Goal: Communication & Community: Answer question/provide support

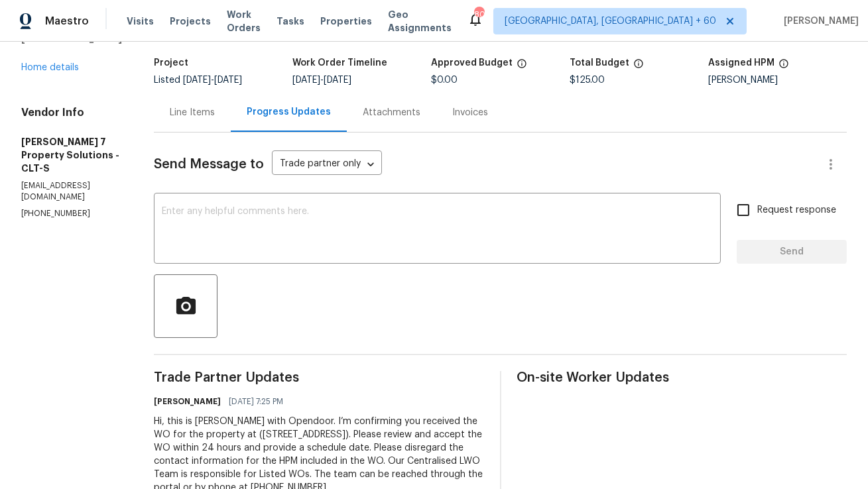
scroll to position [90, 0]
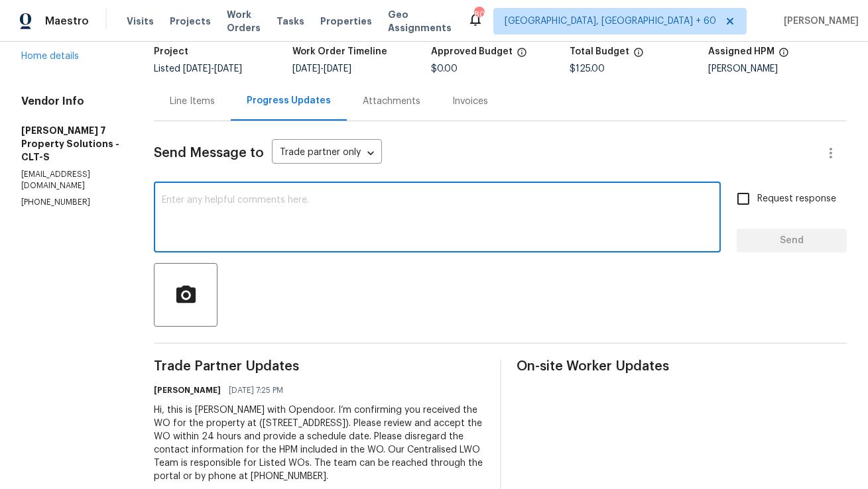
click at [322, 216] on textarea at bounding box center [437, 219] width 551 height 46
type textarea "C"
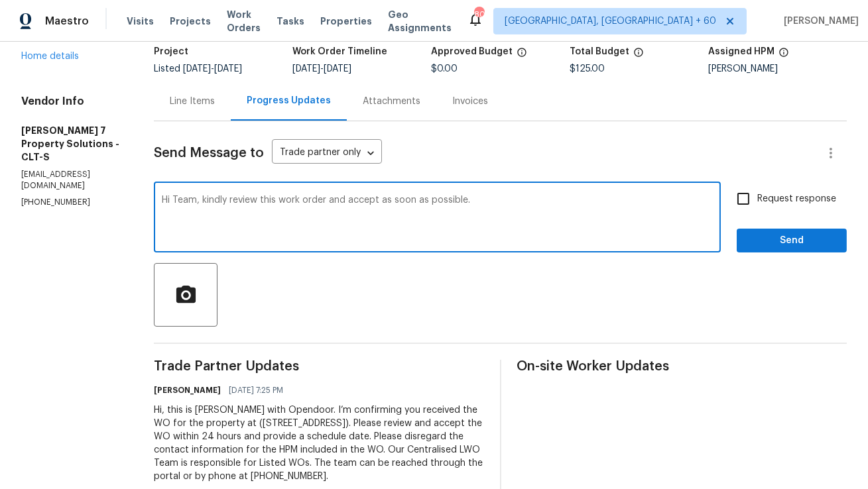
type textarea "Hi Team, kindly review this work order and accept as soon as possible."
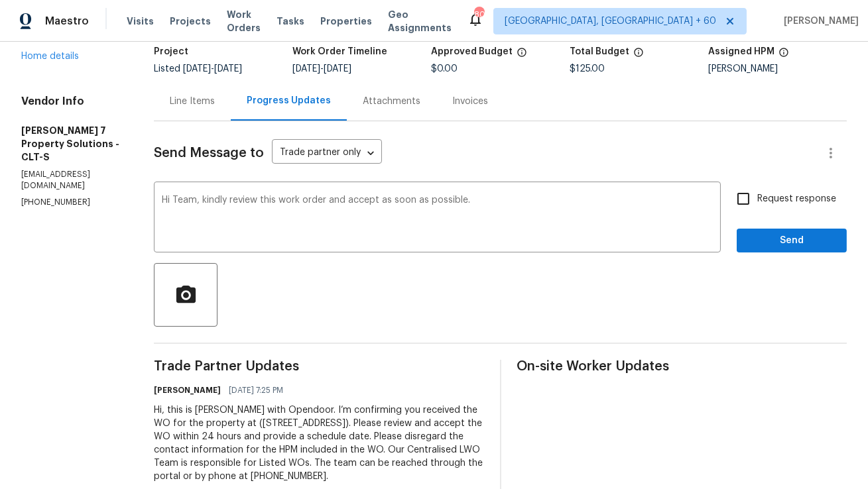
click at [769, 193] on span "Request response" at bounding box center [796, 199] width 79 height 14
click at [757, 193] on input "Request response" at bounding box center [743, 199] width 28 height 28
checkbox input "true"
click at [763, 239] on span "Send" at bounding box center [791, 241] width 89 height 17
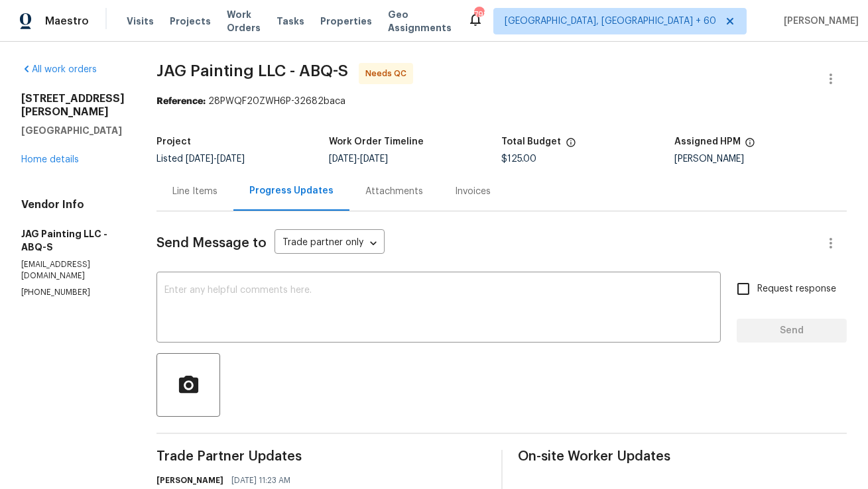
scroll to position [11, 0]
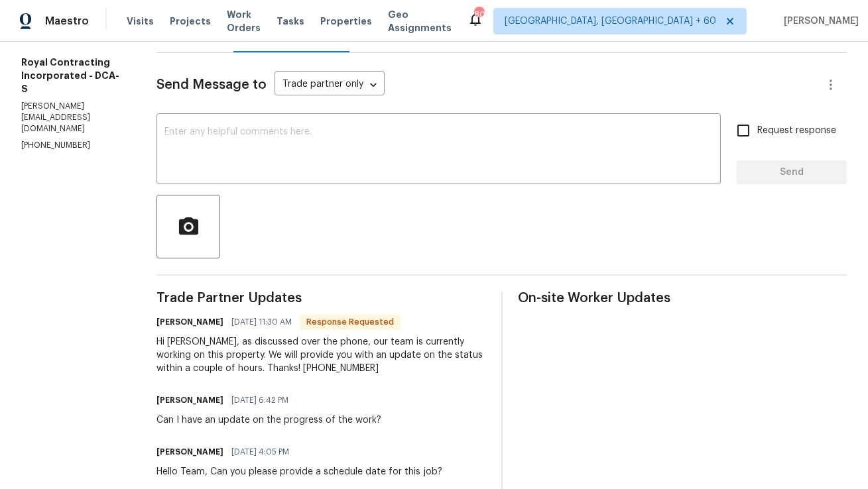
scroll to position [161, 0]
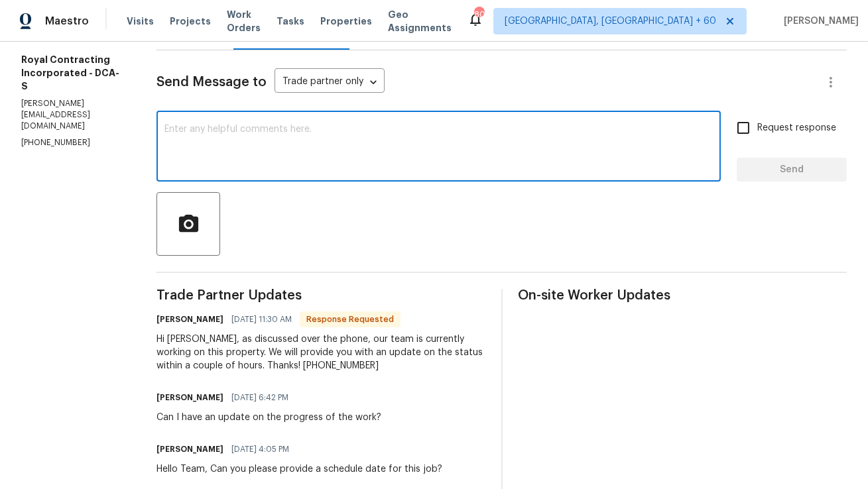
click at [351, 146] on textarea at bounding box center [438, 148] width 548 height 46
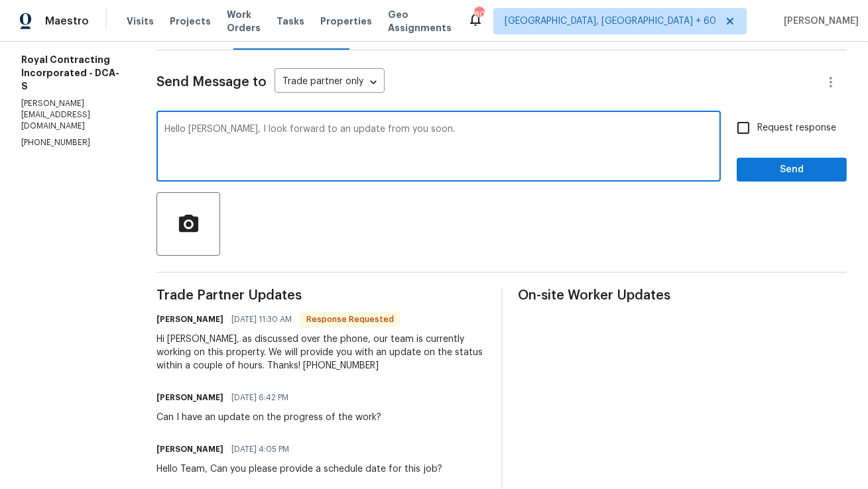
paste textarea "I look forward to receiving an update from you soon. Please let me know if you …"
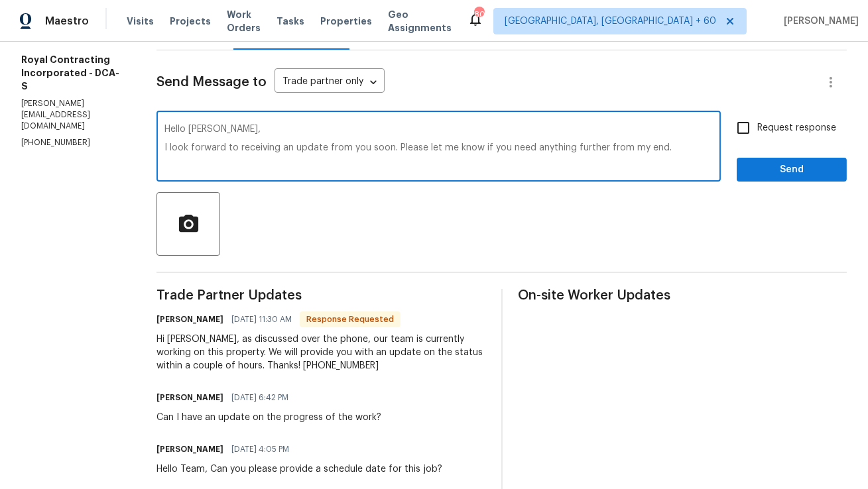
drag, startPoint x: 411, startPoint y: 147, endPoint x: 534, endPoint y: 221, distance: 143.3
click at [534, 221] on div "Send Message to Trade partner only Trade partner only ​ Hello [PERSON_NAME], I …" at bounding box center [501, 329] width 690 height 559
type textarea "Hello [PERSON_NAME], I look forward to receiving an update from you soon."
click at [750, 126] on input "Request response" at bounding box center [743, 128] width 28 height 28
checkbox input "true"
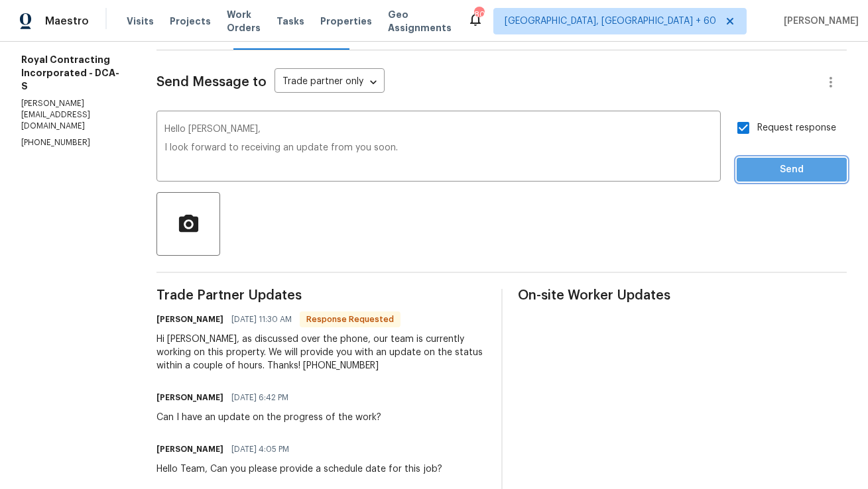
click at [746, 173] on button "Send" at bounding box center [791, 170] width 110 height 25
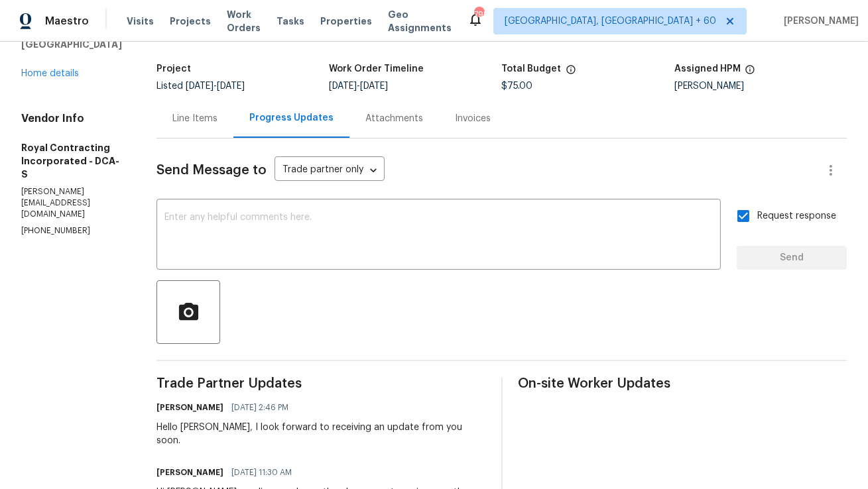
scroll to position [0, 0]
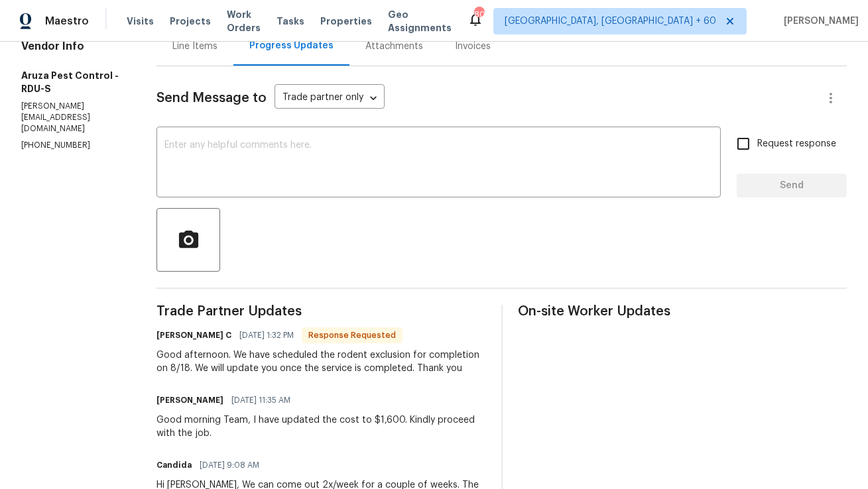
scroll to position [149, 0]
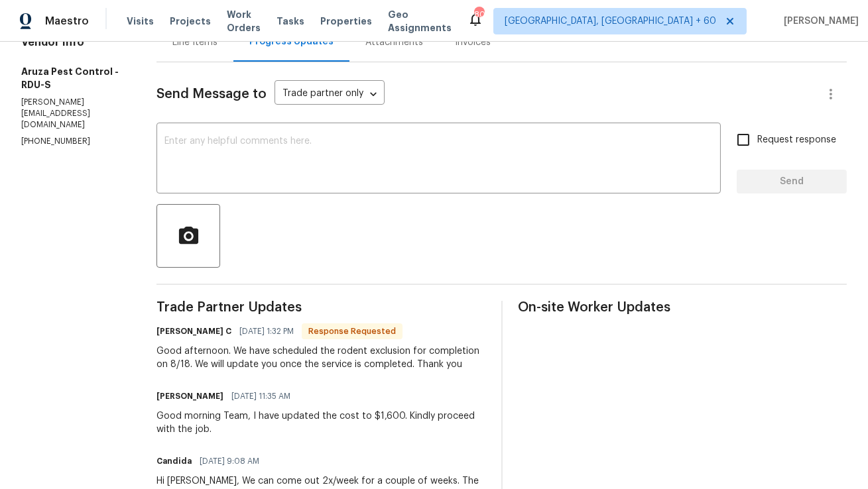
click at [396, 159] on textarea at bounding box center [438, 160] width 548 height 46
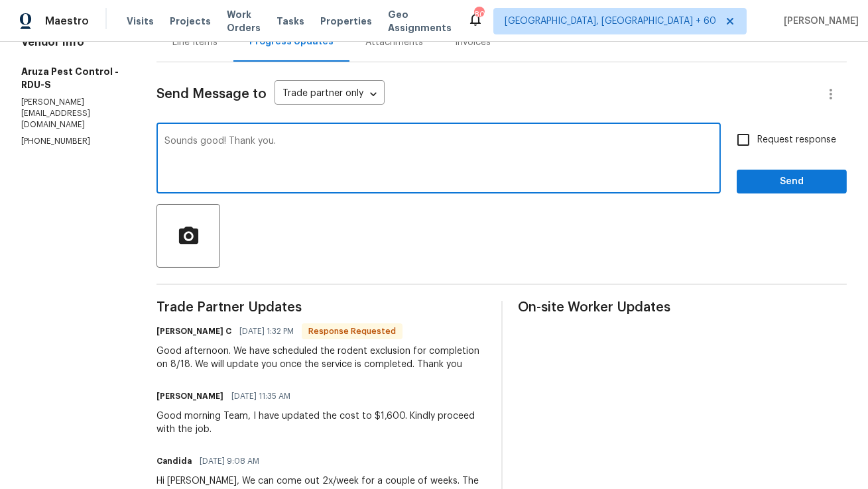
type textarea "Sounds good! Thank you."
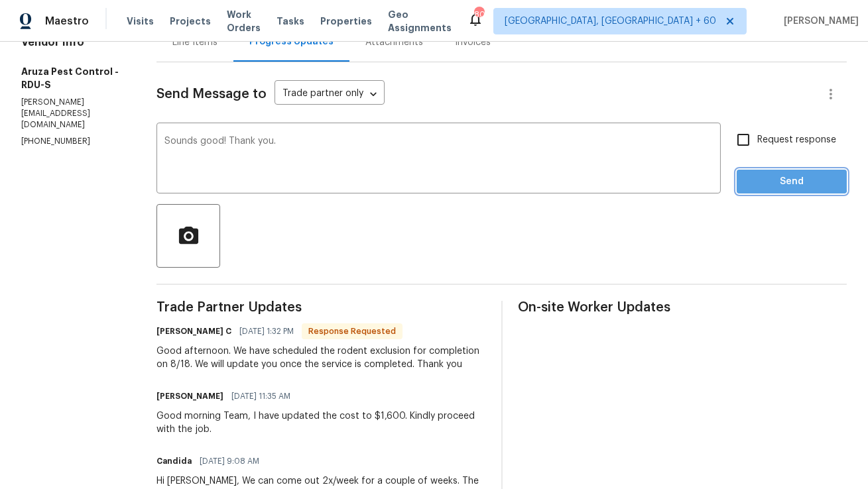
click at [771, 180] on span "Send" at bounding box center [791, 182] width 89 height 17
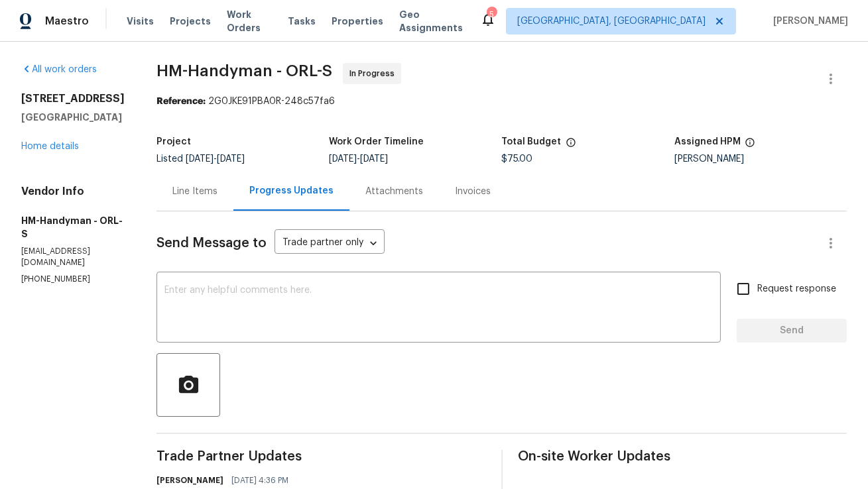
scroll to position [13, 0]
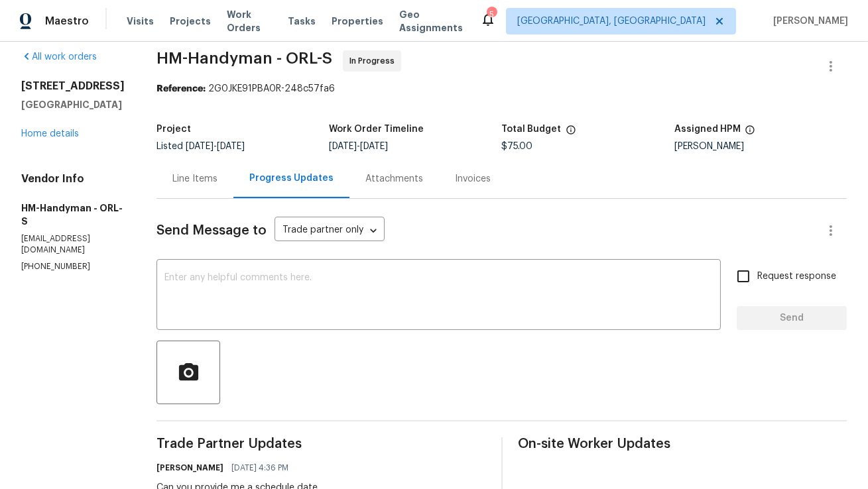
click at [62, 261] on p "(480) 352-4333" at bounding box center [72, 266] width 103 height 11
click at [86, 233] on p "hmcleaningrepairs@gmail.com" at bounding box center [72, 244] width 103 height 23
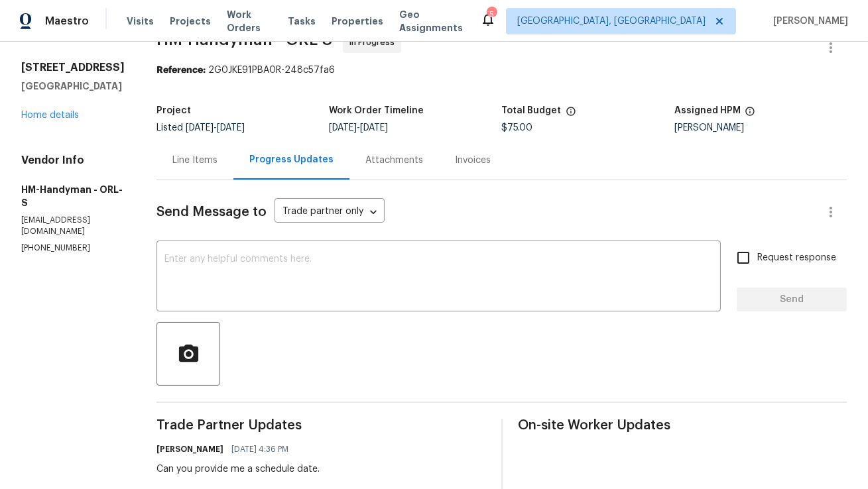
scroll to position [11, 0]
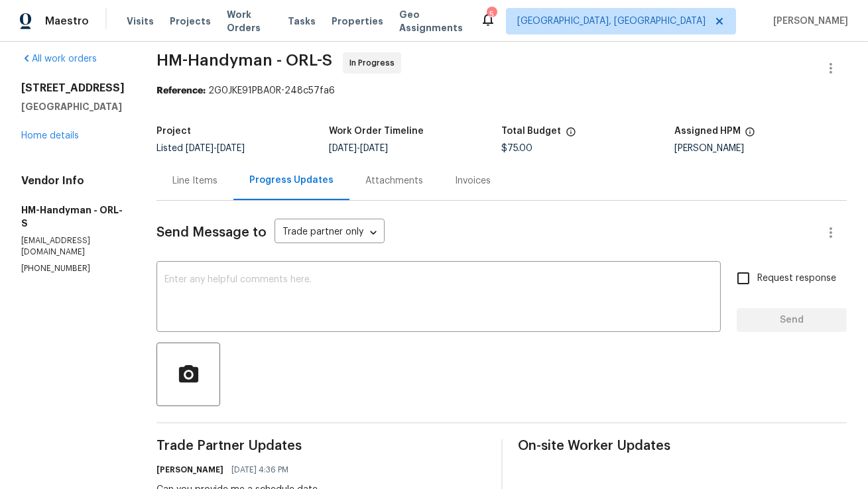
click at [70, 235] on p "hmcleaningrepairs@gmail.com" at bounding box center [72, 246] width 103 height 23
copy p "hmcleaningrepairs@gmail.com"
click at [54, 263] on p "[PHONE_NUMBER]" at bounding box center [72, 268] width 103 height 11
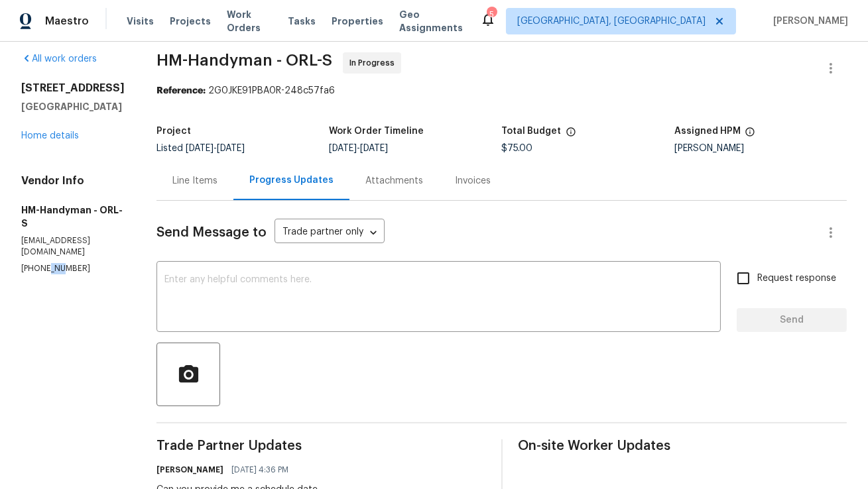
click at [54, 263] on p "[PHONE_NUMBER]" at bounding box center [72, 268] width 103 height 11
copy p "[PHONE_NUMBER]"
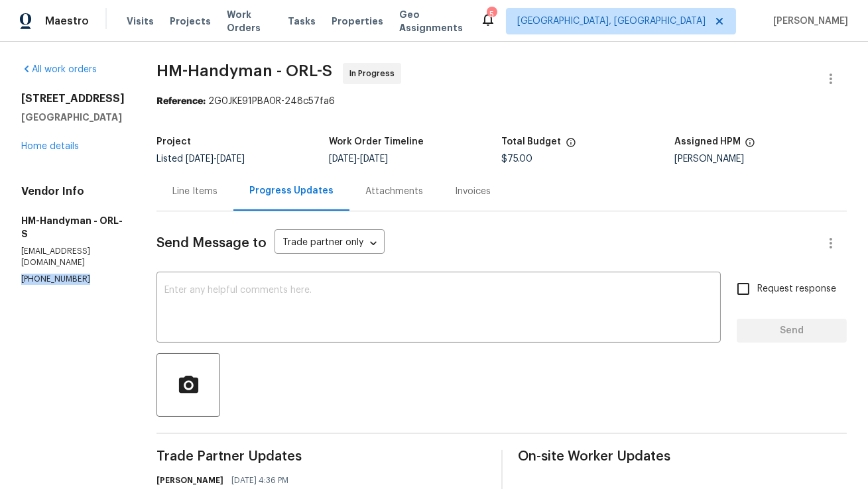
scroll to position [172, 0]
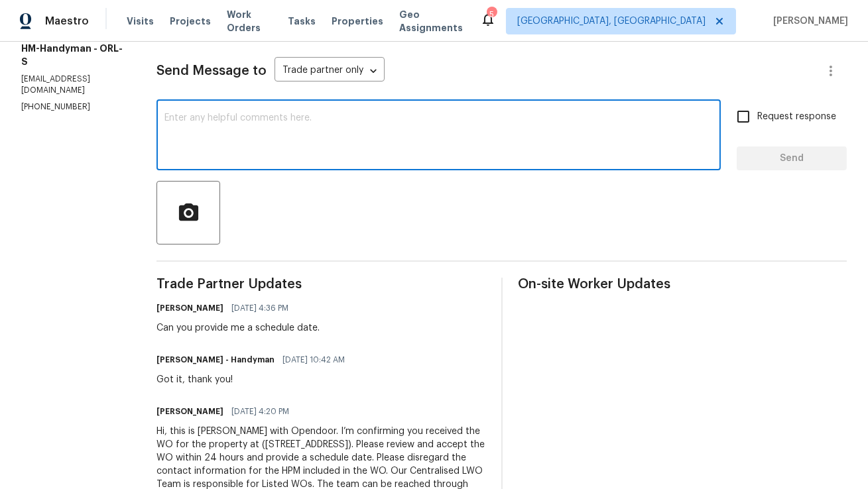
click at [386, 125] on textarea at bounding box center [438, 136] width 548 height 46
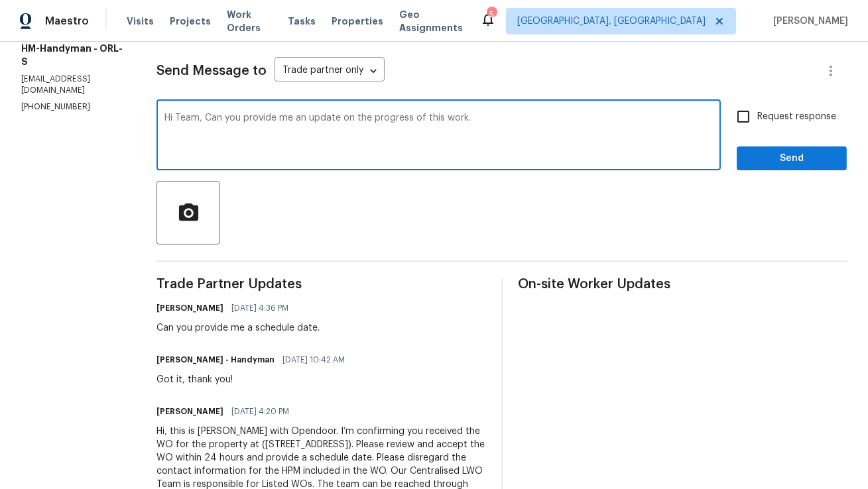
click at [465, 119] on textarea "Hi Team, Can you provide me an update on the progress of this work." at bounding box center [438, 136] width 548 height 46
click at [488, 121] on textarea "Hi Team, Can you provide me an update on the progress of this work." at bounding box center [438, 136] width 548 height 46
click at [465, 120] on textarea "Hi Team, Can you provide me an update on the progress of this work." at bounding box center [438, 136] width 548 height 46
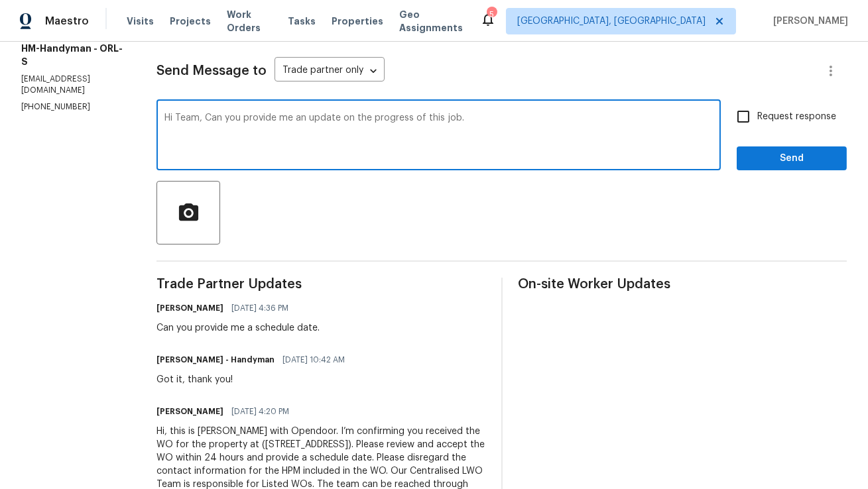
drag, startPoint x: 496, startPoint y: 115, endPoint x: 215, endPoint y: 113, distance: 281.0
click at [215, 113] on textarea "Hi Team, Can you provide me an update on the progress of this job." at bounding box center [438, 136] width 548 height 46
type textarea "Hi Team, Can you provide me an update on the progress of this job."
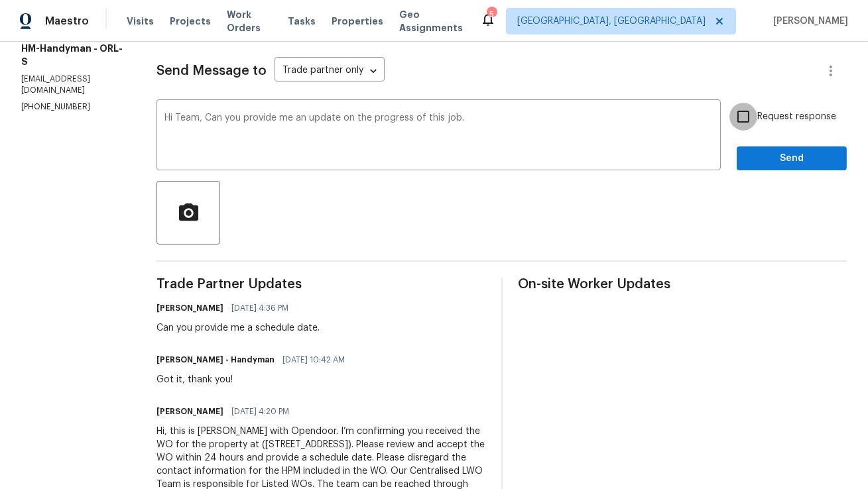
click at [744, 125] on input "Request response" at bounding box center [743, 117] width 28 height 28
checkbox input "true"
click at [775, 162] on span "Send" at bounding box center [791, 158] width 89 height 17
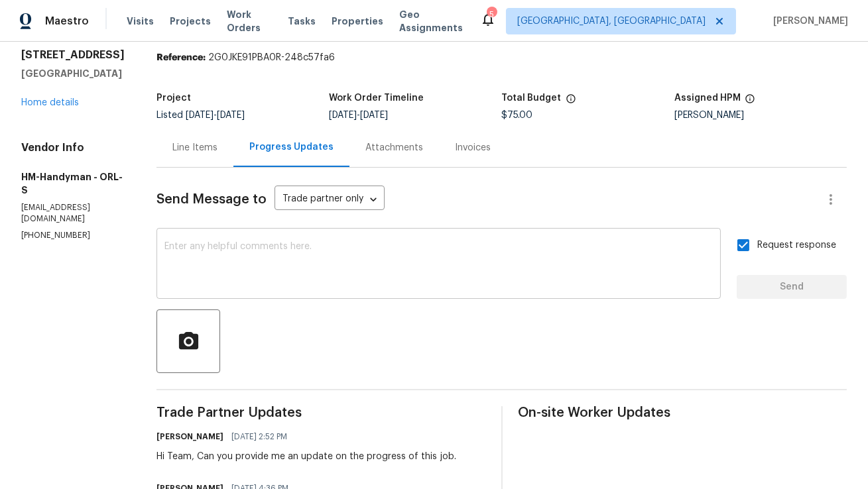
scroll to position [0, 0]
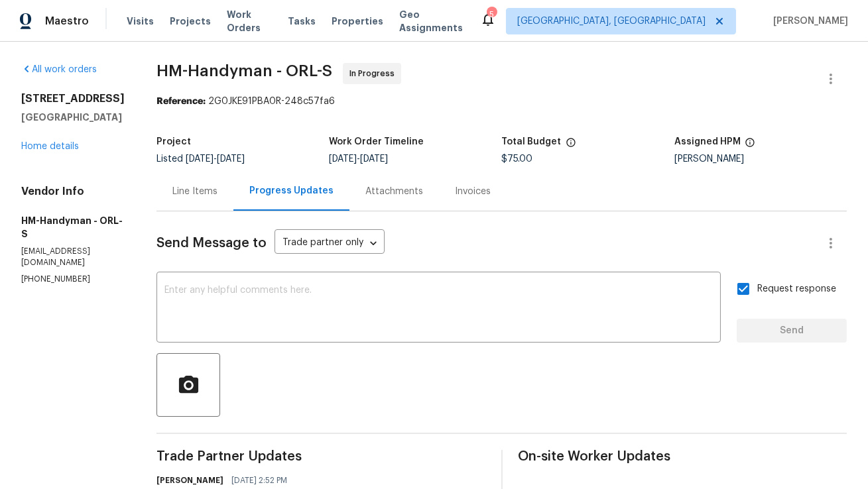
click at [192, 184] on div "Line Items" at bounding box center [194, 191] width 77 height 39
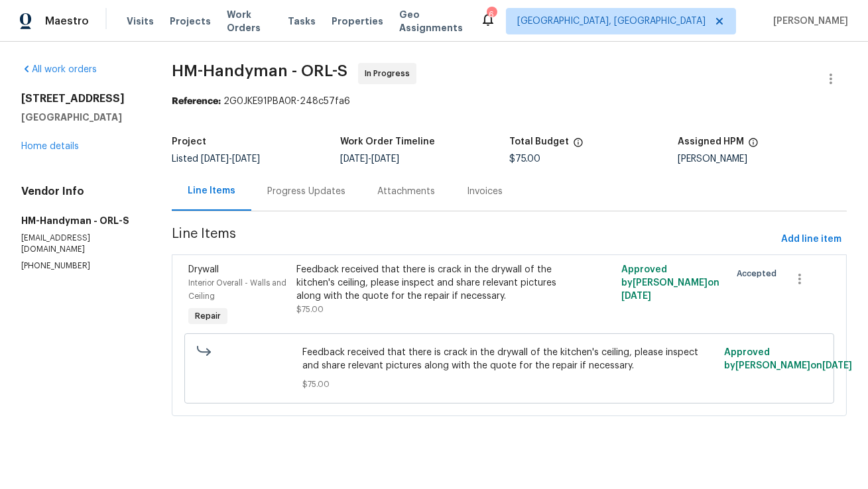
click at [288, 194] on div "Progress Updates" at bounding box center [306, 191] width 78 height 13
